Goal: Task Accomplishment & Management: Manage account settings

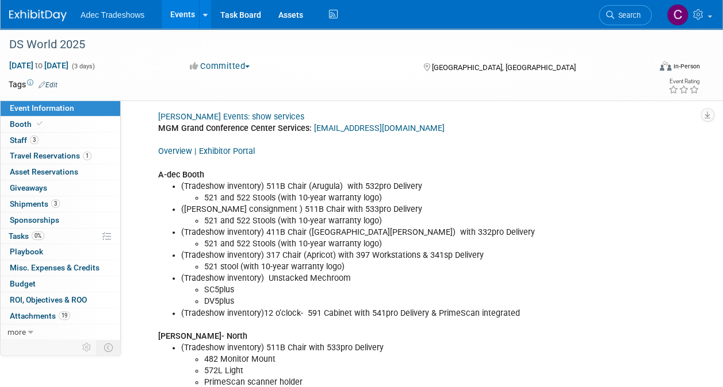
drag, startPoint x: 432, startPoint y: 80, endPoint x: 453, endPoint y: 83, distance: 21.0
click at [446, 85] on td at bounding box center [319, 84] width 524 height 11
click at [428, 273] on li "(Tradeshow inventory) Unstacked Mechroom ​" at bounding box center [381, 278] width 401 height 11
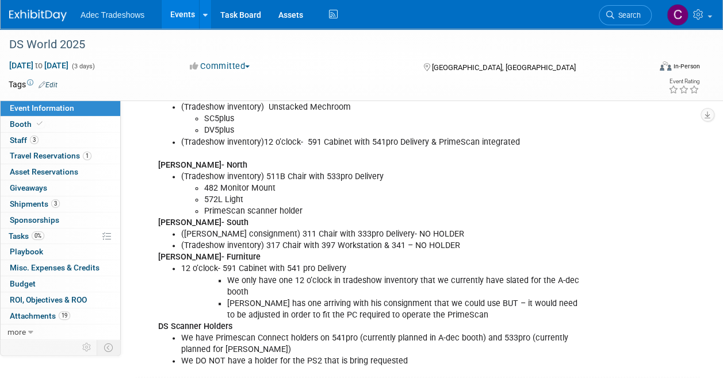
scroll to position [690, 0]
click at [428, 228] on li "([PERSON_NAME] consignment) 311 Chair with 333pro Delivery- NO HOLDER" at bounding box center [381, 233] width 401 height 11
click at [422, 228] on li "([PERSON_NAME] consignment) 311 Chair with 333pro Delivery- NO HOLDER" at bounding box center [381, 233] width 401 height 11
drag, startPoint x: 214, startPoint y: 236, endPoint x: 187, endPoint y: 228, distance: 28.7
click at [214, 239] on li "(Tradeshow inventory) 317 Chair with 397 Workstation & 341 – NO HOLDER" at bounding box center [381, 244] width 401 height 11
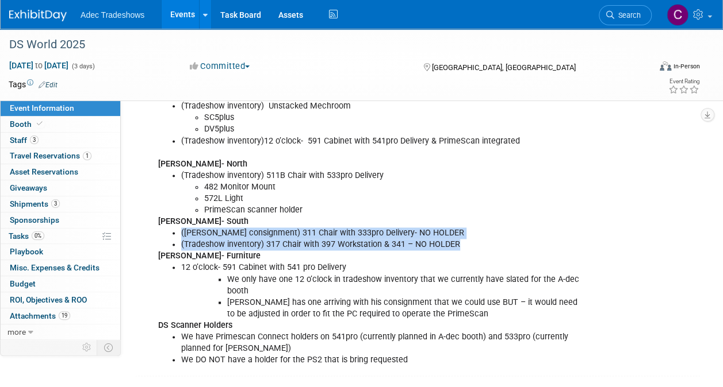
drag, startPoint x: 181, startPoint y: 227, endPoint x: 504, endPoint y: 236, distance: 323.2
click at [504, 236] on ul "([PERSON_NAME] consignment) 311 Chair with 333pro Delivery- NO HOLDER (Tradesho…" at bounding box center [370, 239] width 424 height 23
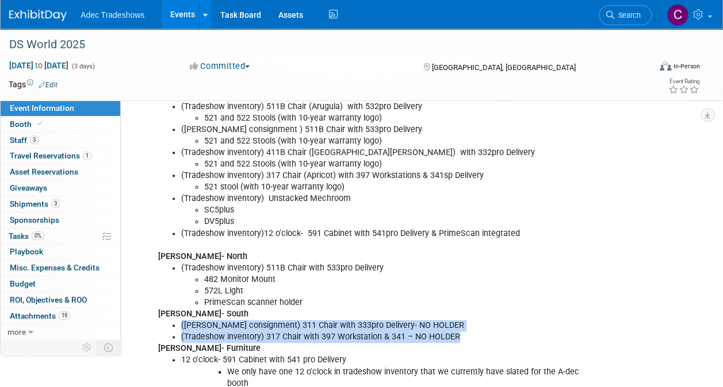
scroll to position [632, 0]
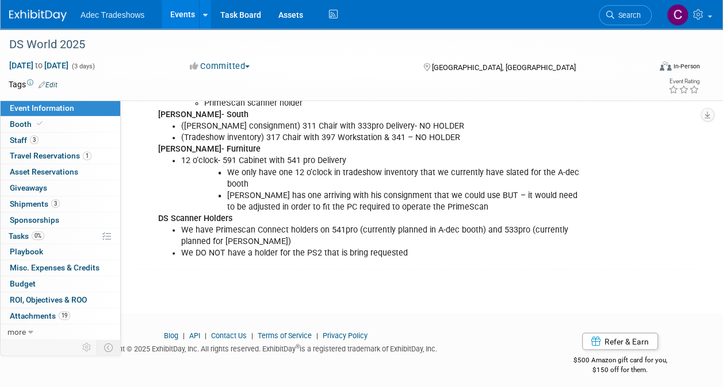
click at [506, 261] on div "Event Notes: Edit Silver Sponsorship: 20' x 20' Booth 10 complimentary DSW Gene…" at bounding box center [417, 5] width 565 height 529
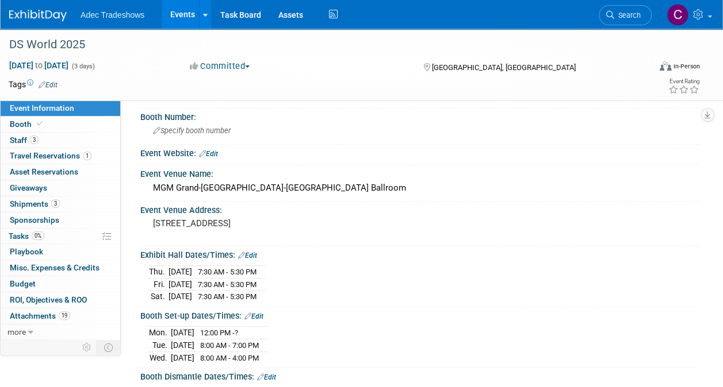
scroll to position [0, 0]
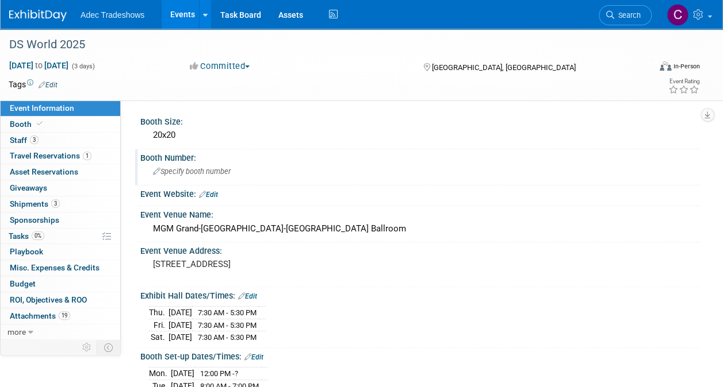
click at [231, 168] on span "Specify booth number" at bounding box center [192, 171] width 78 height 9
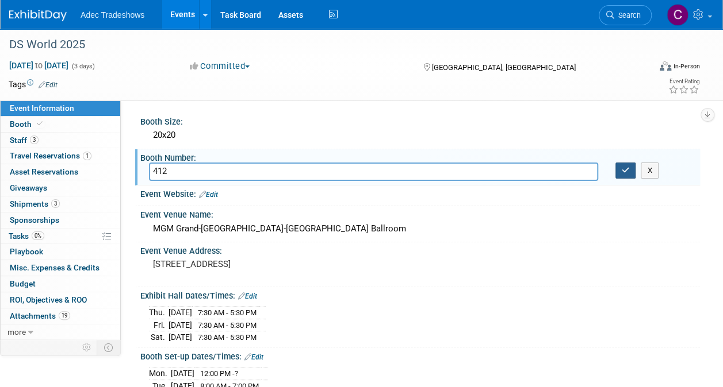
type input "412"
click at [621, 174] on icon "button" at bounding box center [625, 170] width 8 height 7
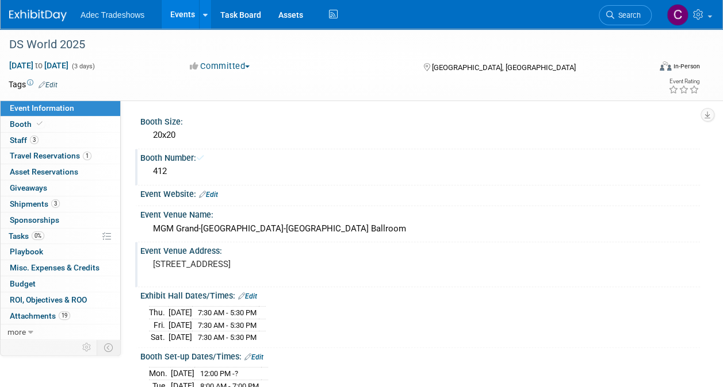
click at [501, 247] on div "Event Venue Address:" at bounding box center [419, 250] width 559 height 14
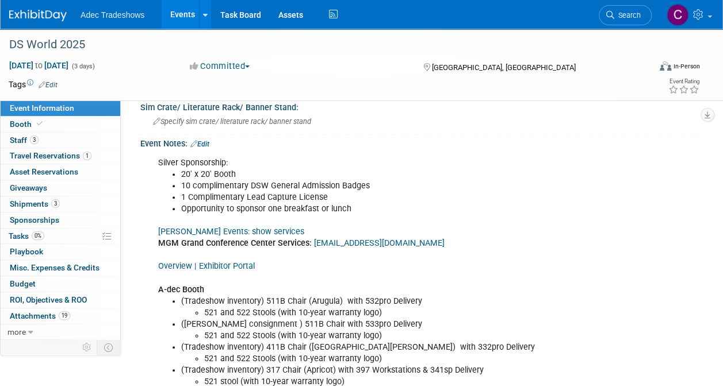
scroll to position [460, 0]
